Goal: Task Accomplishment & Management: Manage account settings

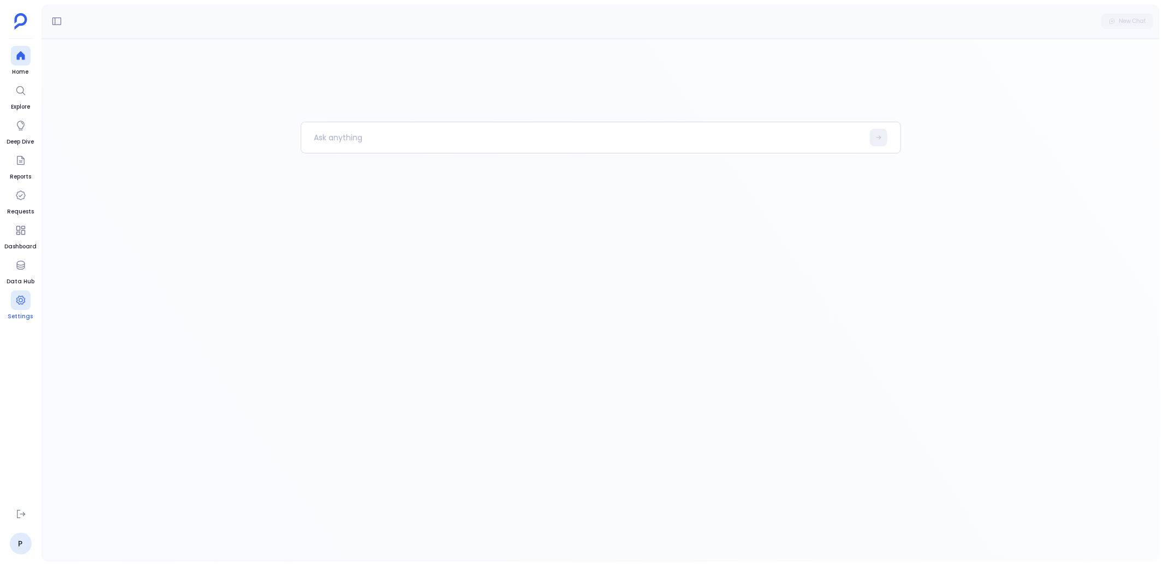
click at [19, 294] on div at bounding box center [21, 300] width 20 height 20
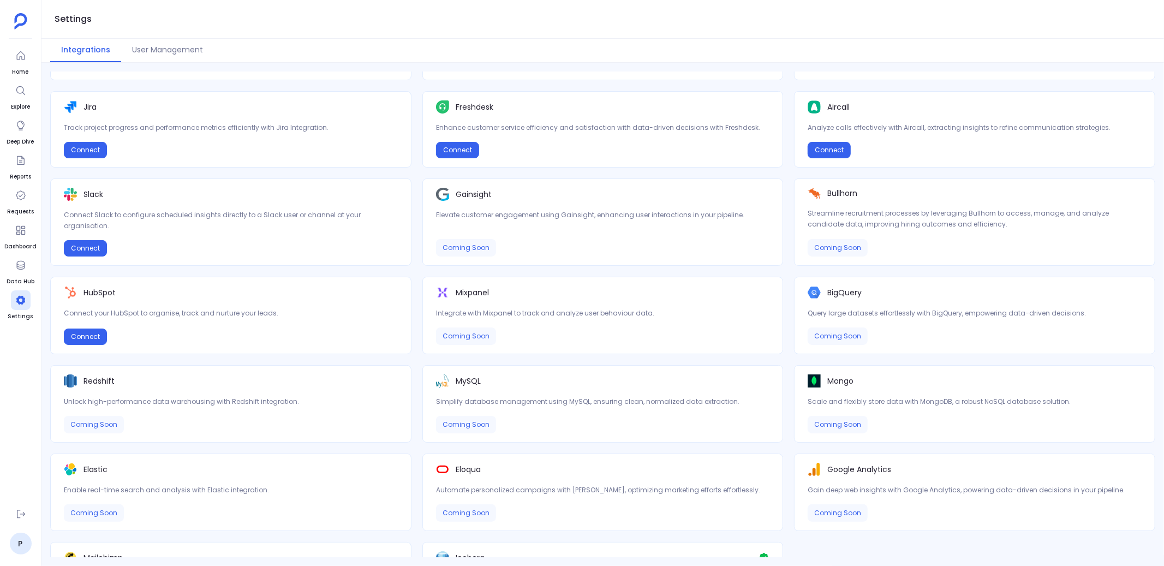
scroll to position [228, 0]
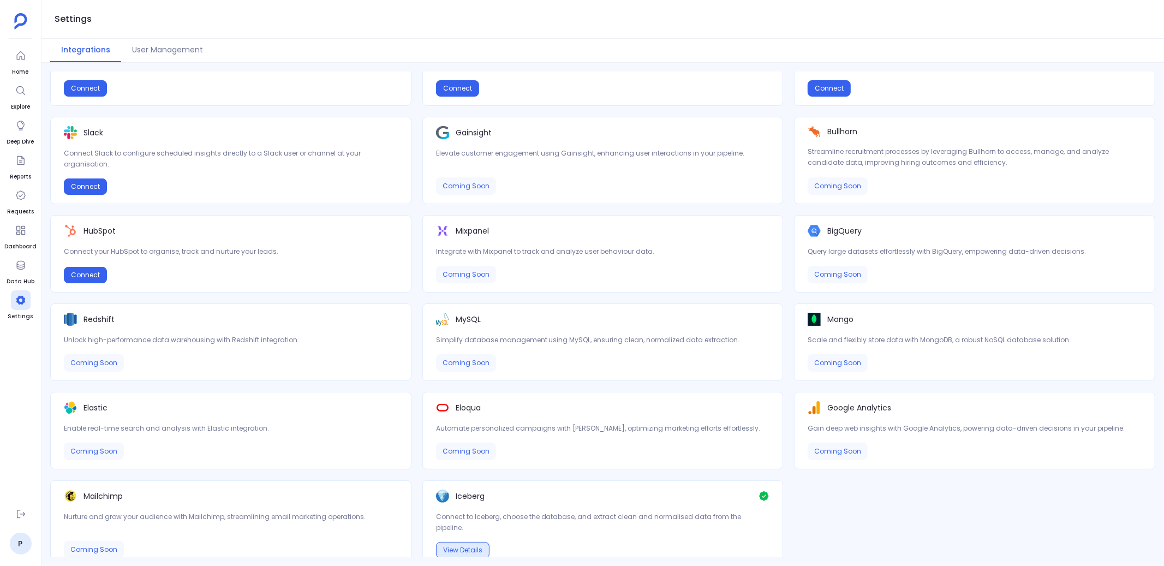
click at [456, 542] on button "View Details" at bounding box center [462, 550] width 53 height 16
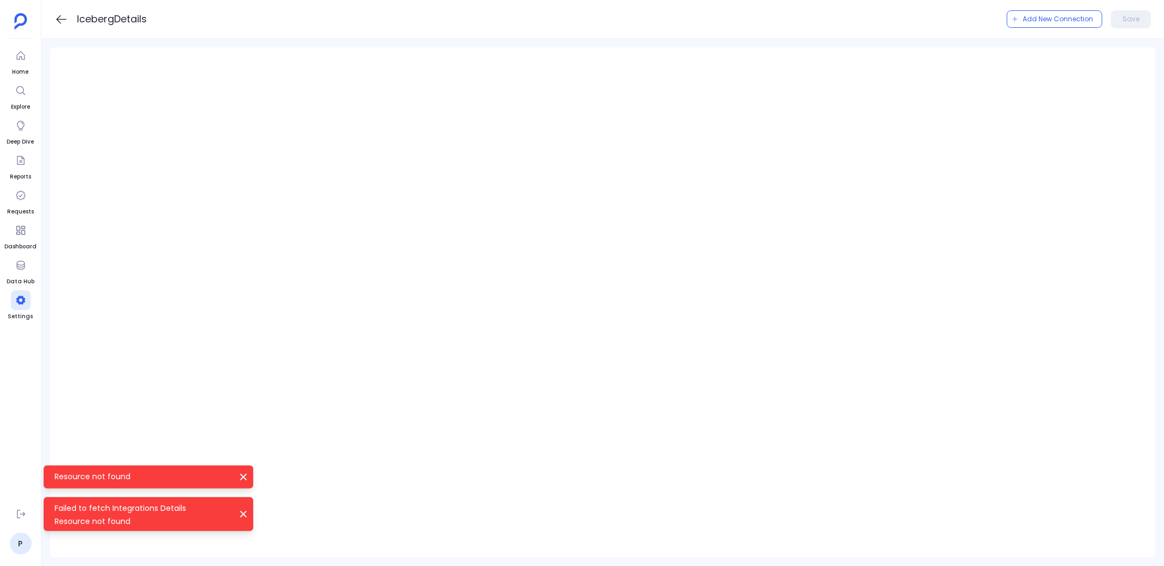
click at [58, 17] on icon at bounding box center [61, 19] width 10 height 9
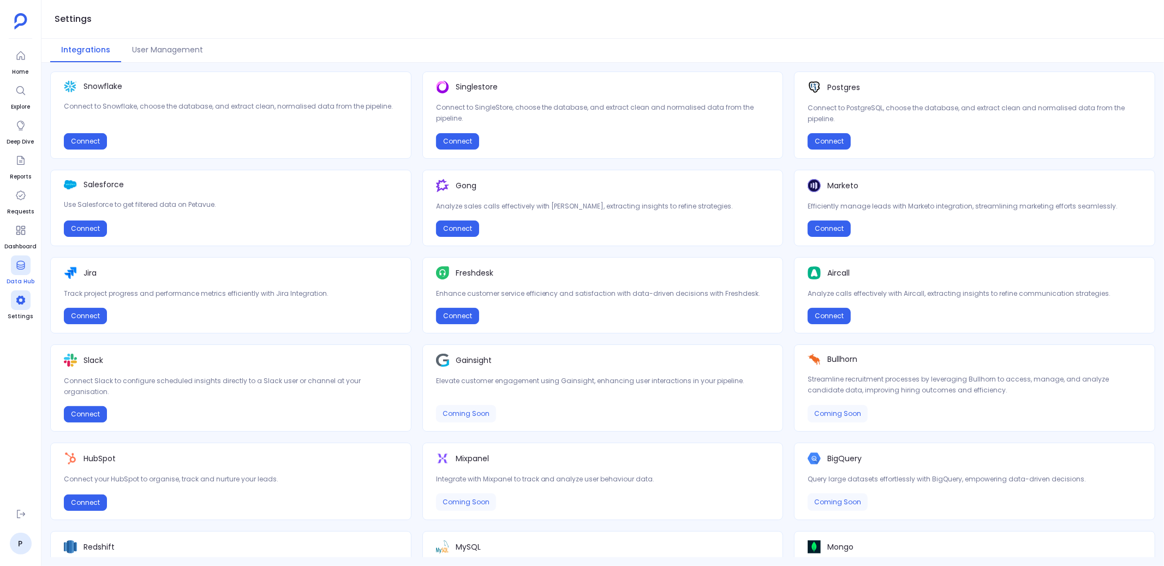
click at [17, 269] on icon at bounding box center [20, 265] width 11 height 11
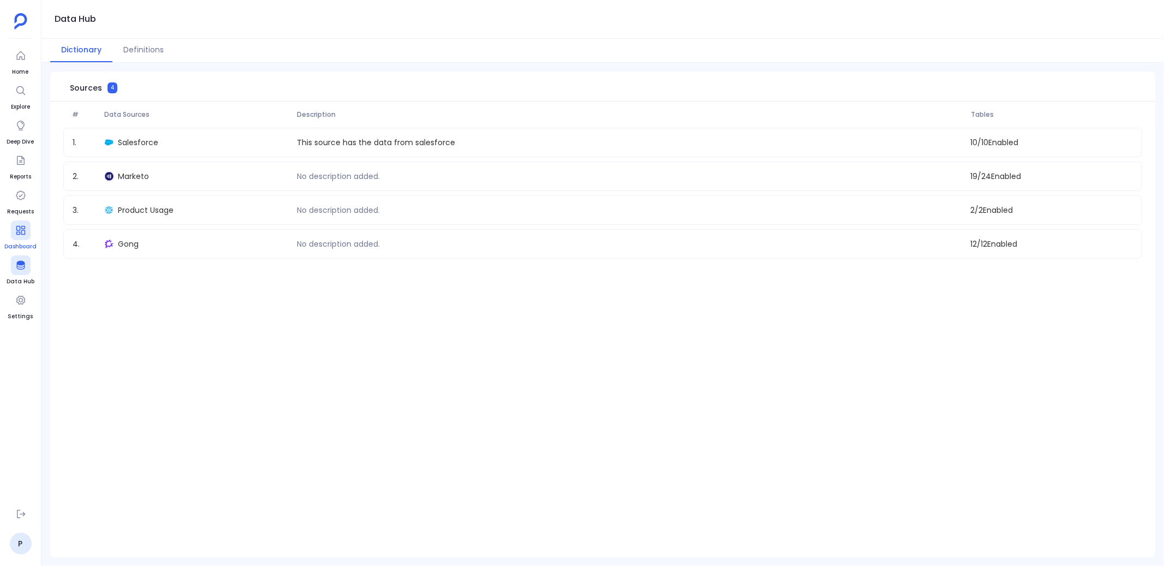
click at [8, 236] on link "Dashboard" at bounding box center [20, 235] width 32 height 31
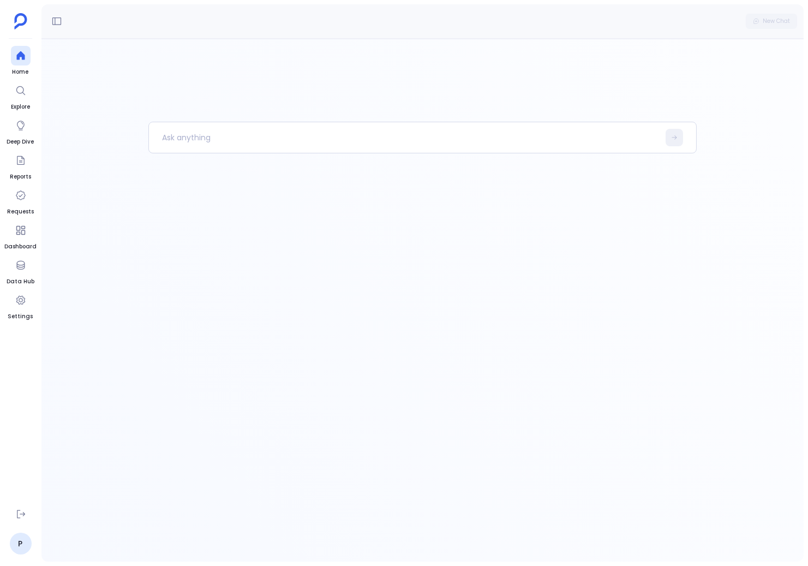
click at [217, 95] on div at bounding box center [422, 300] width 762 height 523
click at [524, 233] on div at bounding box center [422, 342] width 549 height 440
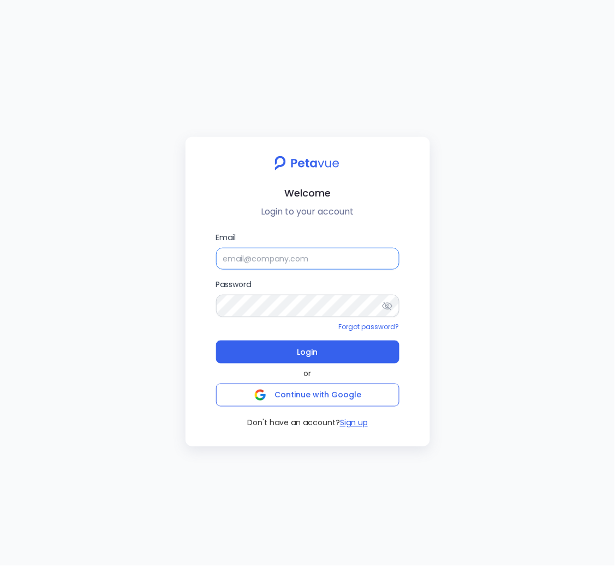
click at [328, 262] on input "Email" at bounding box center [307, 259] width 183 height 22
type input "[PERSON_NAME][EMAIL_ADDRESS][PERSON_NAME][DOMAIN_NAME]"
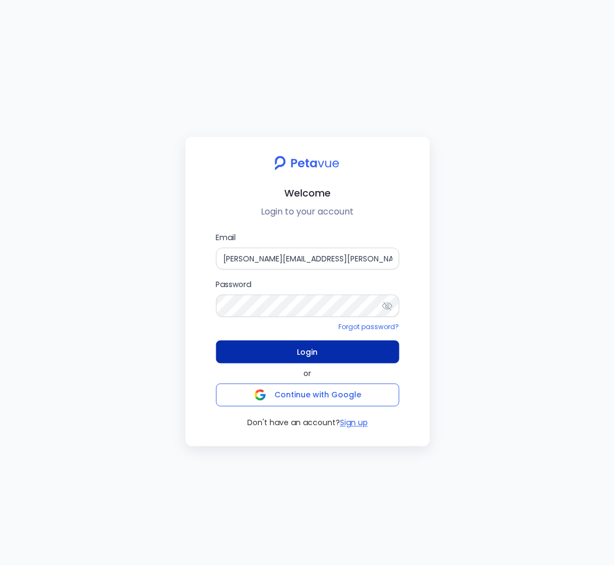
click at [308, 351] on span "Login" at bounding box center [307, 351] width 21 height 15
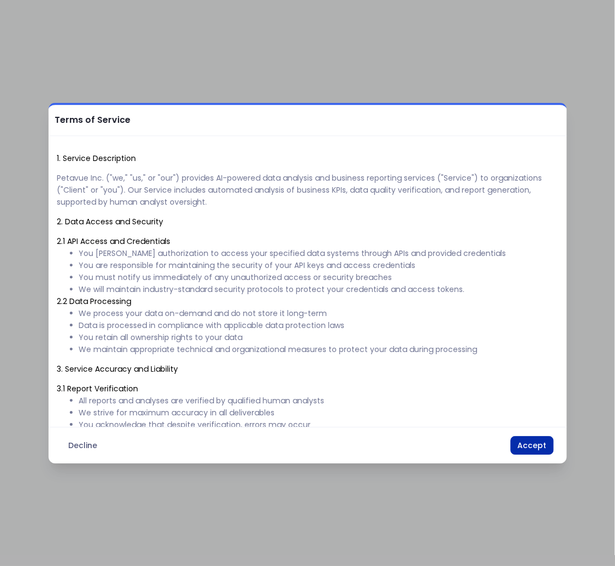
click at [528, 451] on button "Accept" at bounding box center [532, 445] width 43 height 19
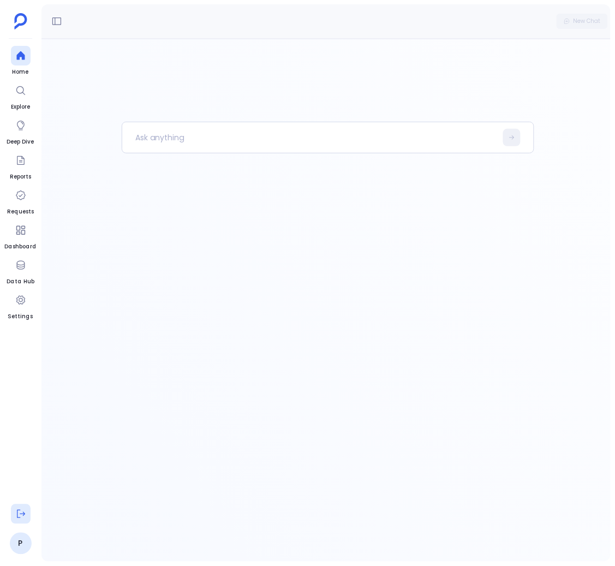
click at [25, 513] on icon at bounding box center [20, 514] width 11 height 11
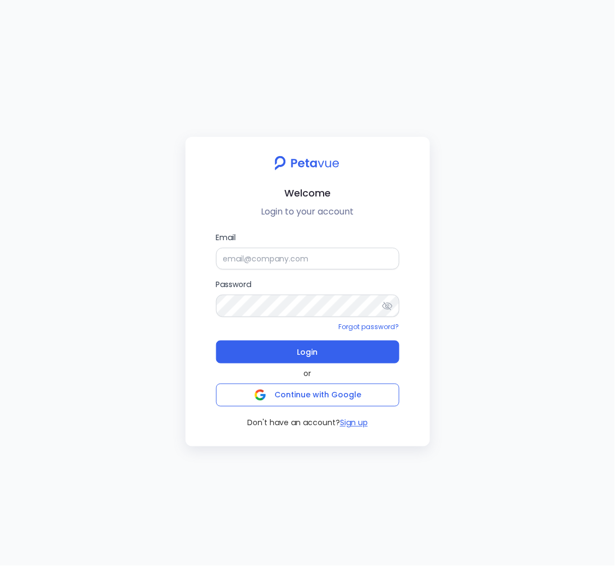
click at [402, 99] on div "Welcome Login to your account Email Password Forgot password? Login or Continue…" at bounding box center [307, 283] width 615 height 566
click at [462, 187] on div "Welcome Login to your account Email Password Forgot password? Login or Continue…" at bounding box center [307, 283] width 615 height 566
click at [116, 171] on div "Welcome Login to your account Email Password Forgot password? Login or Continue…" at bounding box center [307, 283] width 615 height 566
click at [255, 259] on input "Email" at bounding box center [307, 259] width 183 height 22
type input "[PERSON_NAME][EMAIL_ADDRESS][PERSON_NAME][DOMAIN_NAME]"
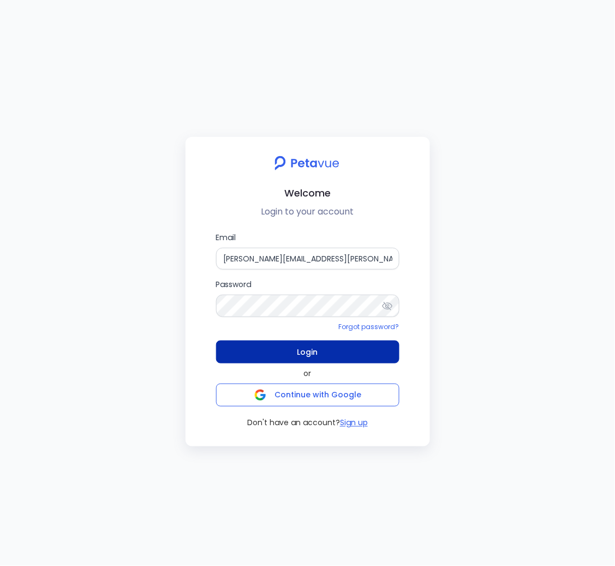
click at [327, 351] on button "Login" at bounding box center [307, 351] width 183 height 23
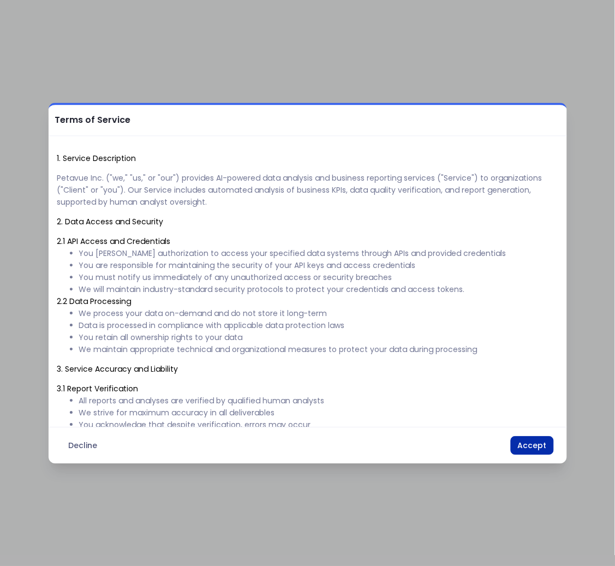
click at [522, 445] on button "Accept" at bounding box center [532, 445] width 43 height 19
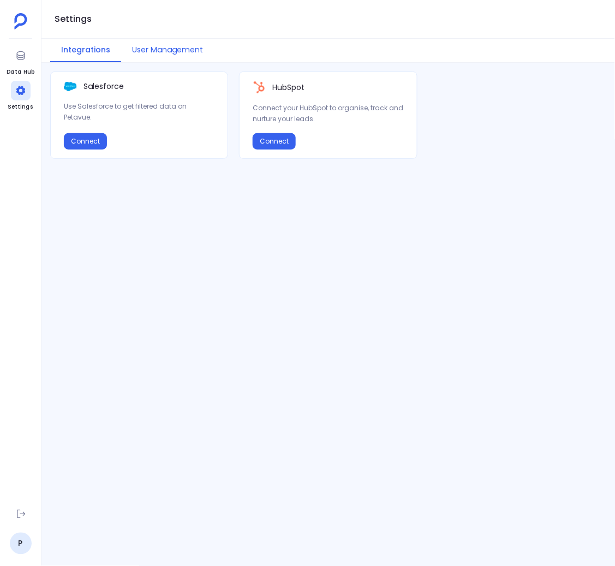
click at [163, 45] on button "User Management" at bounding box center [167, 50] width 93 height 23
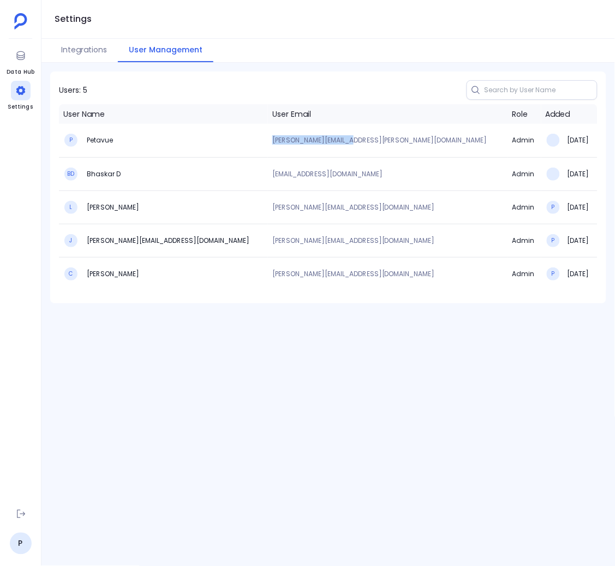
drag, startPoint x: 270, startPoint y: 140, endPoint x: 366, endPoint y: 143, distance: 95.5
click at [366, 142] on p "[PERSON_NAME][EMAIL_ADDRESS][PERSON_NAME][DOMAIN_NAME]" at bounding box center [387, 140] width 231 height 7
click at [366, 143] on p "[PERSON_NAME][EMAIL_ADDRESS][PERSON_NAME][DOMAIN_NAME]" at bounding box center [387, 140] width 231 height 7
click at [22, 58] on icon at bounding box center [20, 55] width 11 height 11
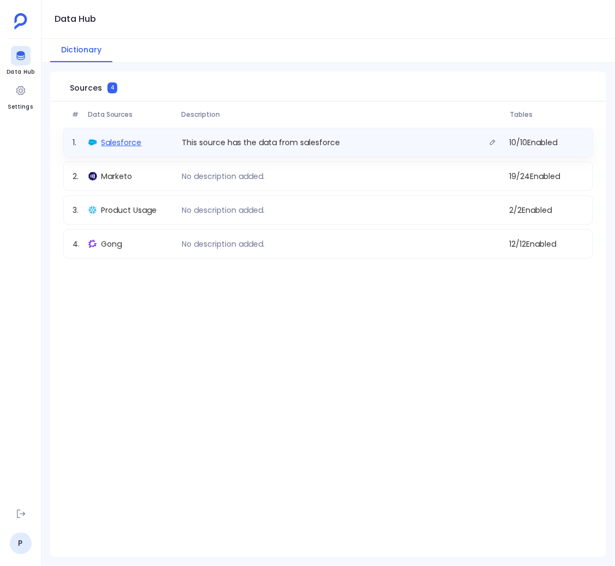
click at [132, 142] on span "Salesforce" at bounding box center [121, 142] width 40 height 11
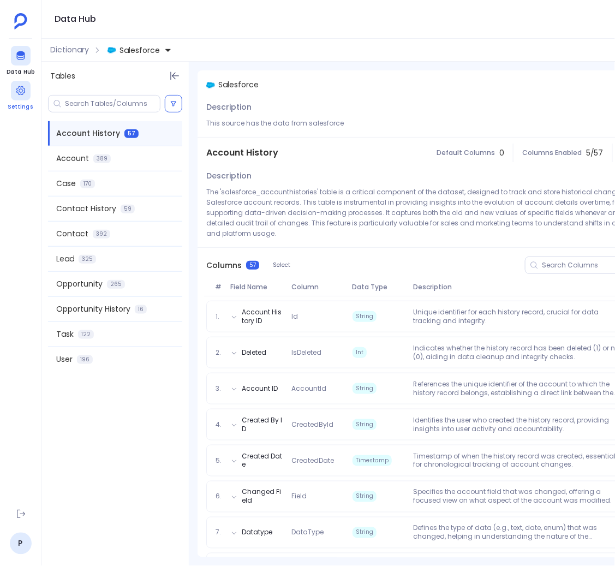
click at [21, 92] on icon at bounding box center [20, 90] width 9 height 9
